Goal: Check status: Check status

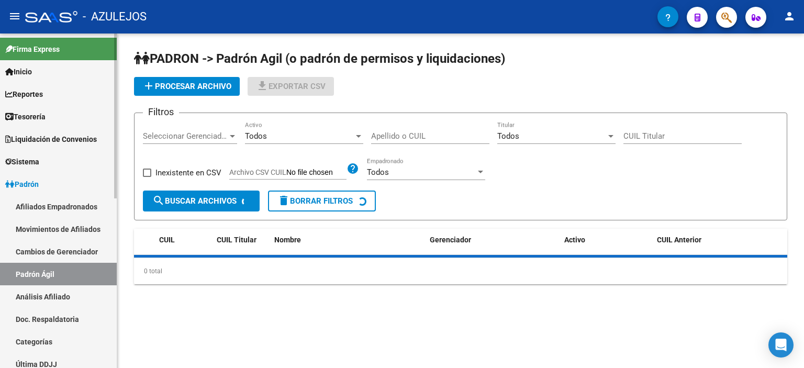
click at [46, 299] on link "Análisis Afiliado" at bounding box center [58, 296] width 117 height 22
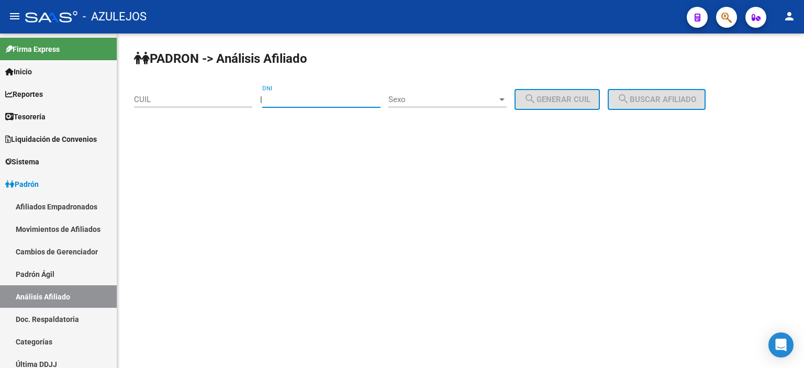
click at [284, 102] on input "DNI" at bounding box center [321, 99] width 118 height 9
type input "16493776"
click at [426, 94] on div "Sexo Sexo" at bounding box center [447, 96] width 118 height 22
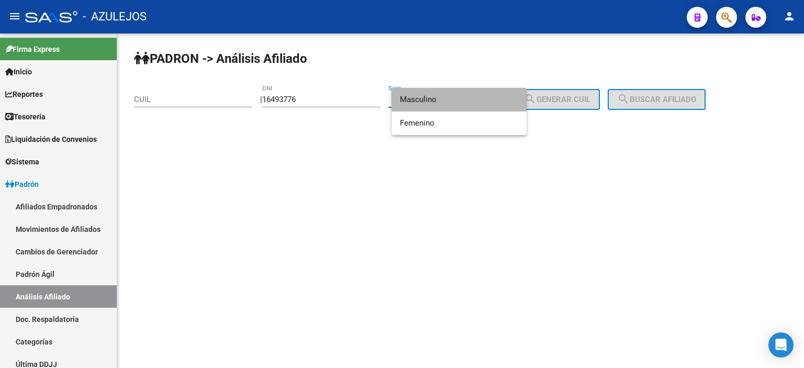
click at [449, 104] on span "Masculino" at bounding box center [459, 100] width 118 height 24
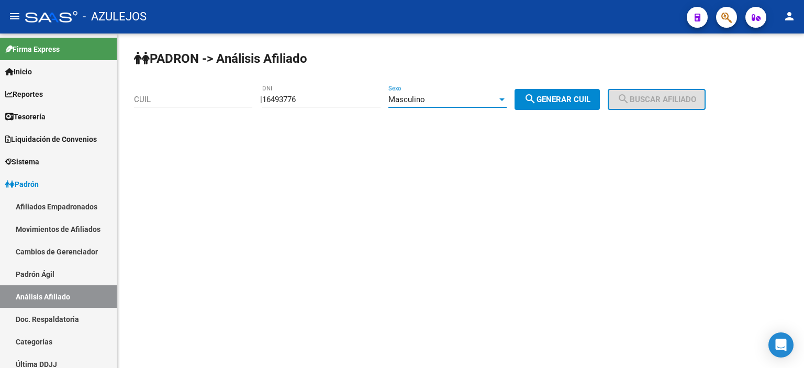
click at [551, 98] on span "search Generar CUIL" at bounding box center [557, 99] width 66 height 9
type input "20-16493776-4"
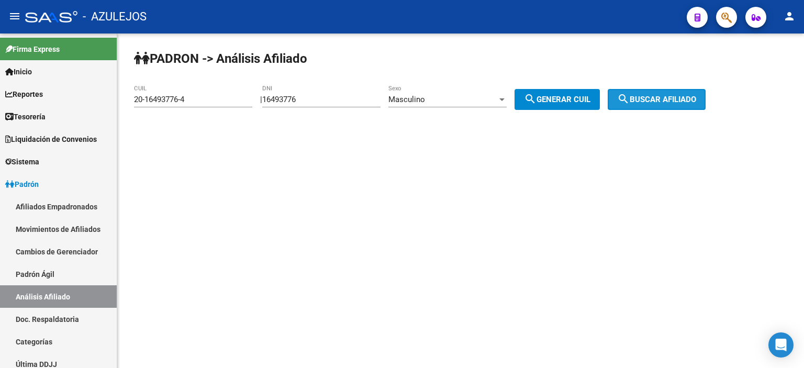
click at [670, 98] on span "search Buscar afiliado" at bounding box center [656, 99] width 79 height 9
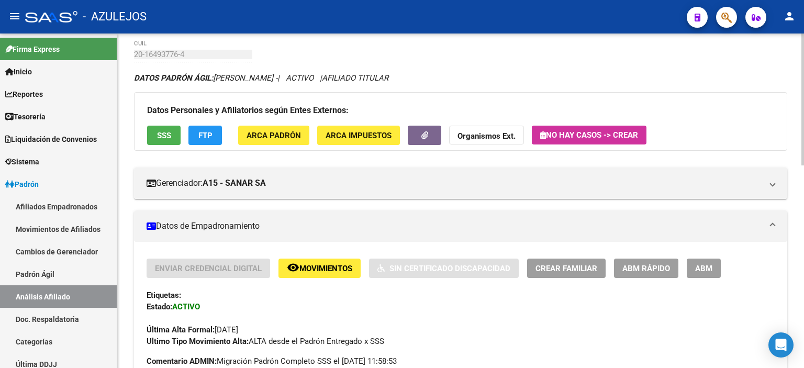
scroll to position [157, 0]
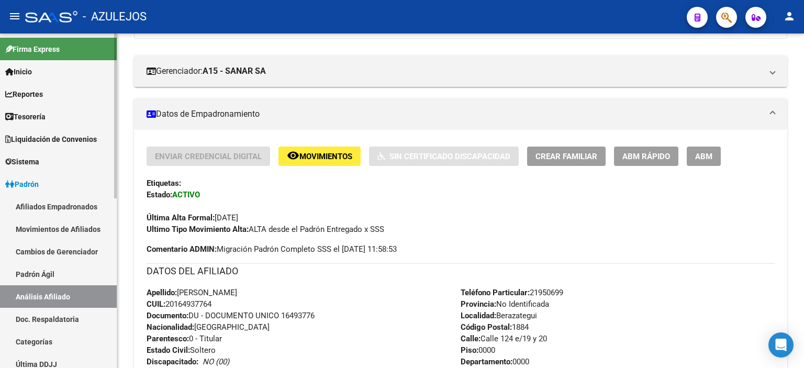
click at [43, 265] on link "Padrón Ágil" at bounding box center [58, 274] width 117 height 22
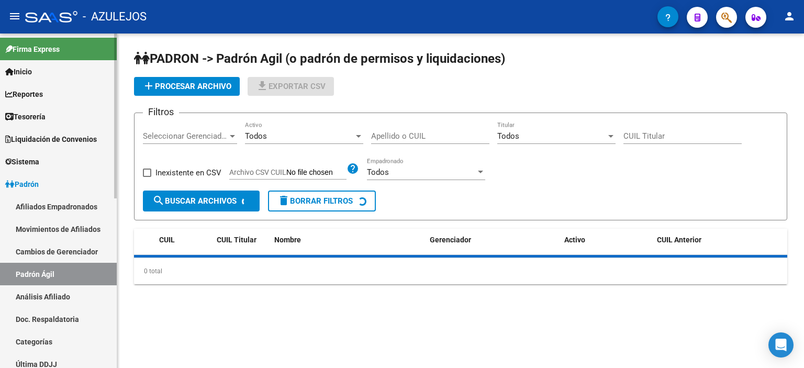
click at [62, 302] on link "Análisis Afiliado" at bounding box center [58, 296] width 117 height 22
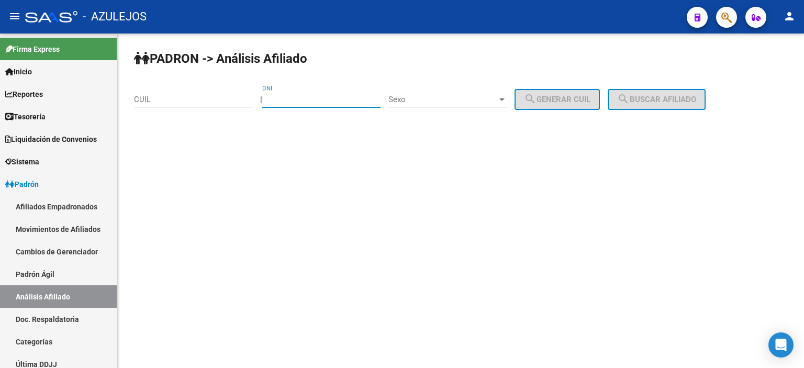
click at [287, 100] on input "DNI" at bounding box center [321, 99] width 118 height 9
type input "27348512"
click at [463, 93] on div "Sexo Sexo" at bounding box center [447, 96] width 118 height 22
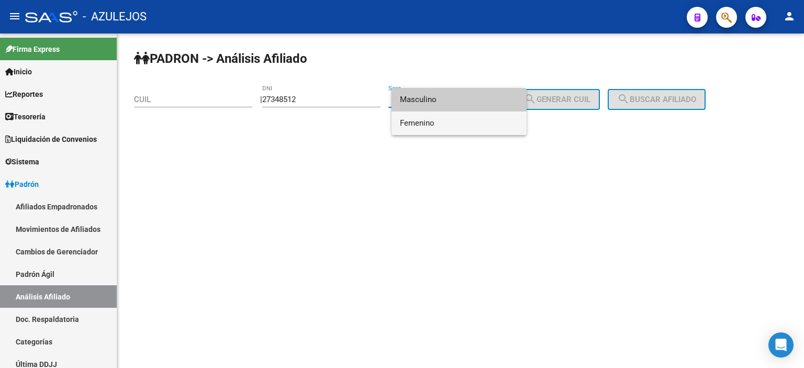
click at [458, 121] on span "Femenino" at bounding box center [459, 123] width 118 height 24
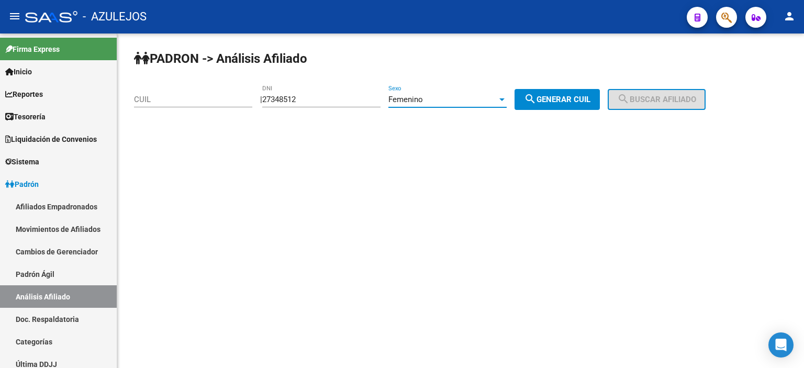
click at [549, 98] on span "search Generar CUIL" at bounding box center [557, 99] width 66 height 9
type input "27-27348512-6"
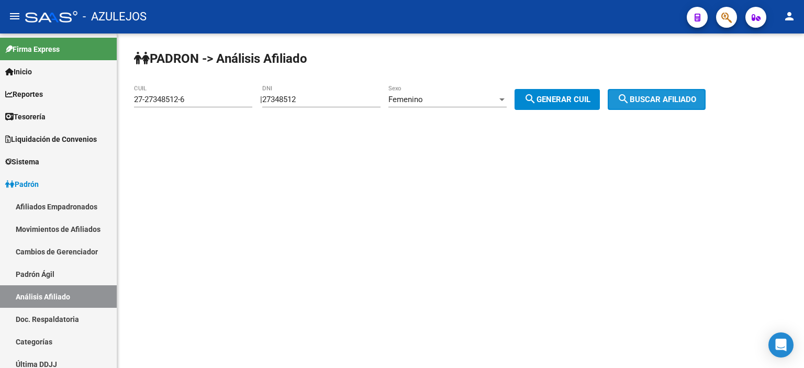
click at [661, 98] on span "search Buscar afiliado" at bounding box center [656, 99] width 79 height 9
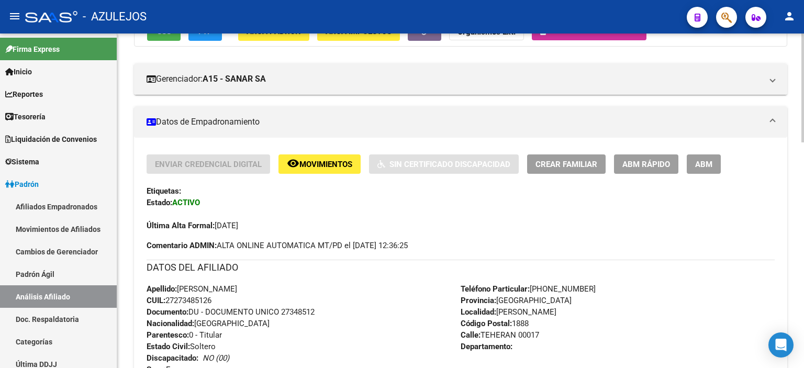
scroll to position [157, 0]
